Goal: Information Seeking & Learning: Learn about a topic

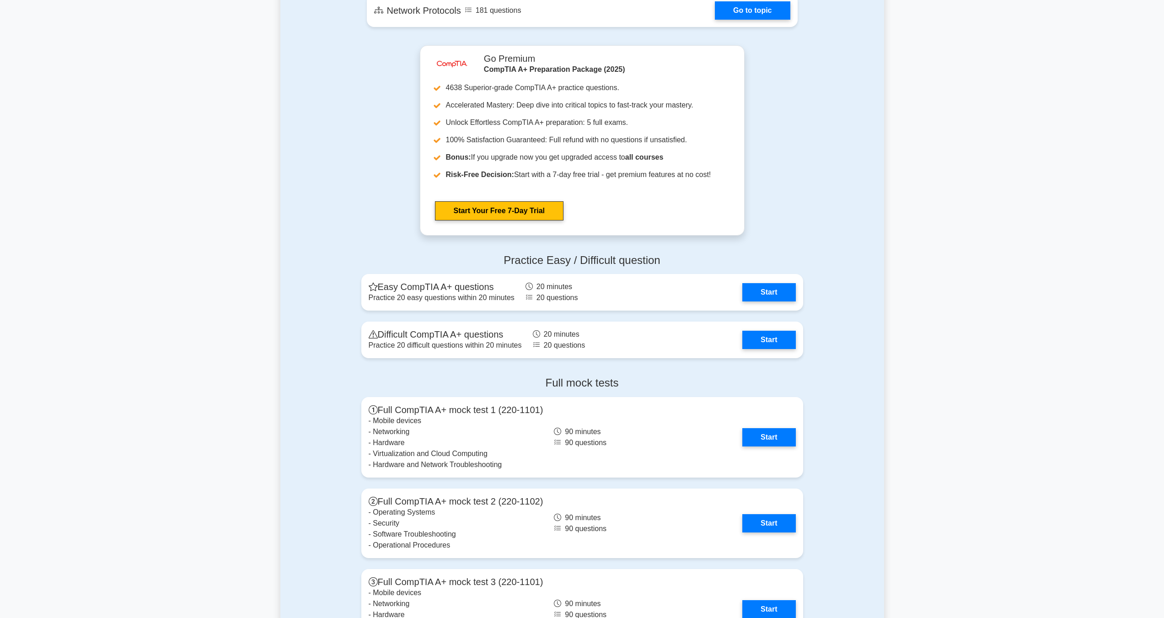
scroll to position [1647, 0]
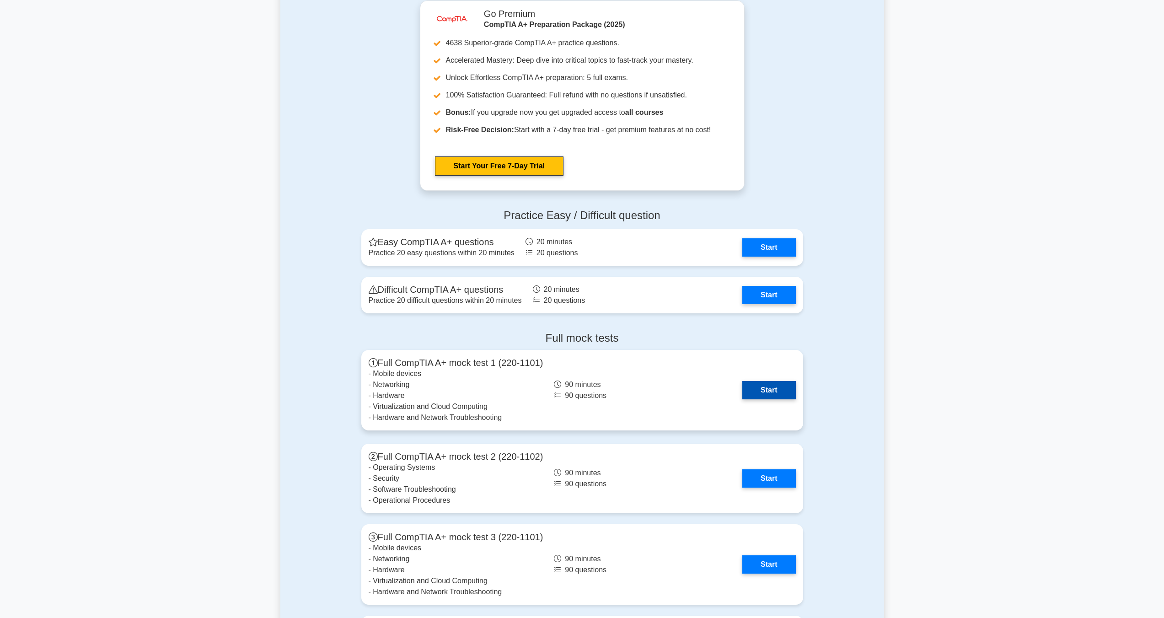
click at [773, 393] on link "Start" at bounding box center [768, 390] width 53 height 18
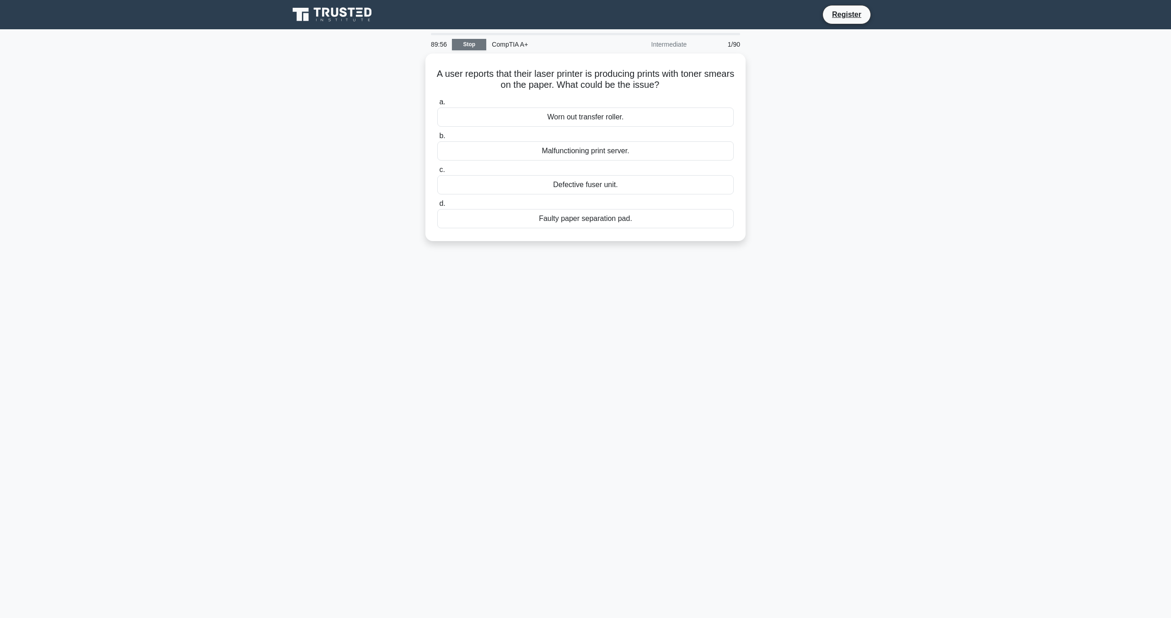
click at [475, 47] on link "Stop" at bounding box center [469, 44] width 34 height 11
